Goal: Browse casually

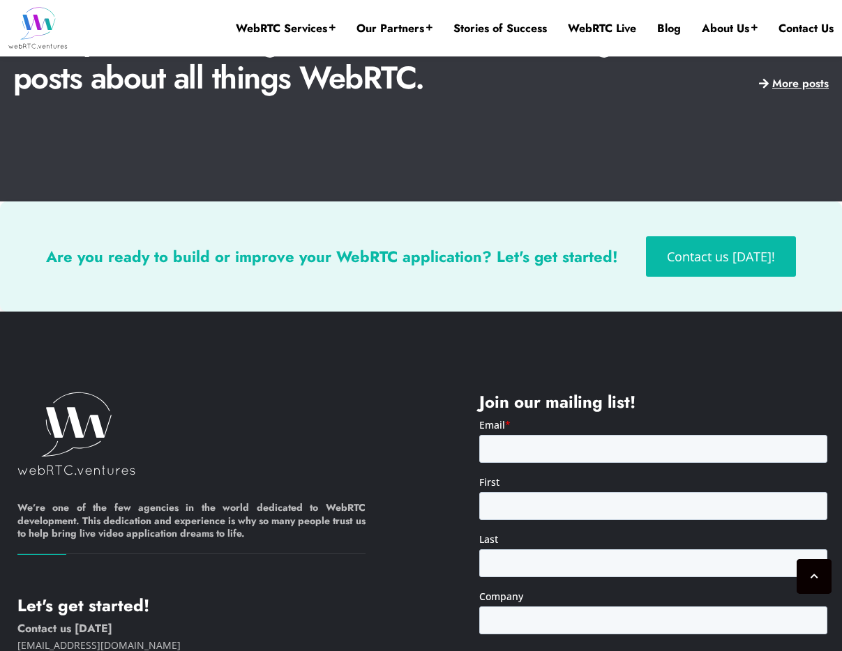
scroll to position [3319, 0]
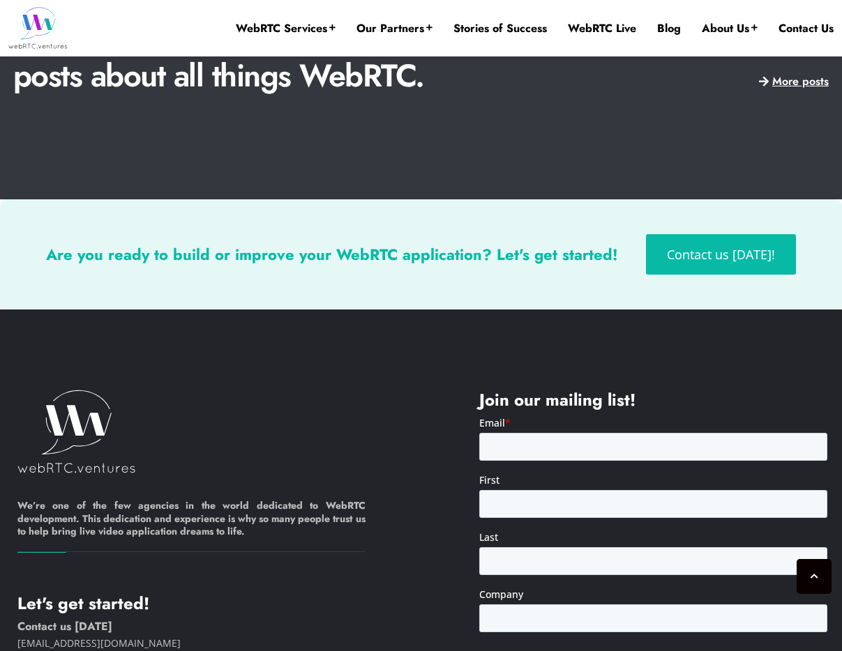
click at [79, 429] on img at bounding box center [76, 432] width 119 height 84
drag, startPoint x: 91, startPoint y: 431, endPoint x: 557, endPoint y: 26, distance: 617.4
click at [92, 430] on img at bounding box center [76, 432] width 119 height 84
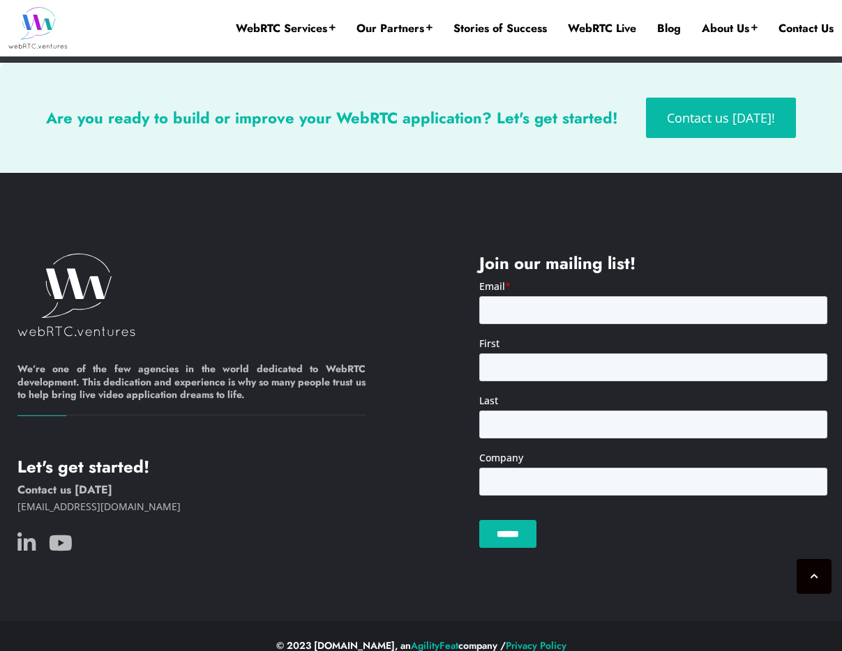
scroll to position [3475, 0]
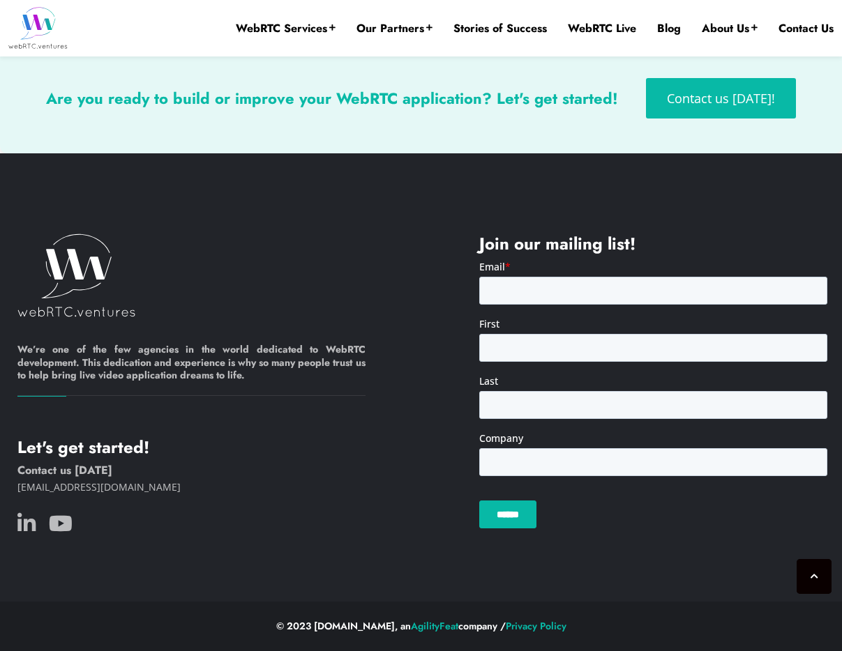
click at [346, 188] on footer "We’re one of the few agencies in the world dedicated to WebRTC development. Thi…" at bounding box center [421, 377] width 842 height 448
click at [47, 234] on img at bounding box center [76, 276] width 119 height 84
